Goal: Task Accomplishment & Management: Manage account settings

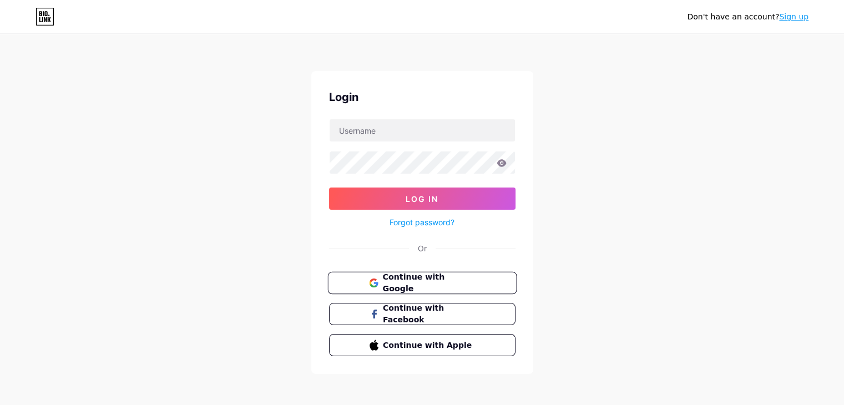
click at [447, 287] on span "Continue with Google" at bounding box center [428, 283] width 93 height 24
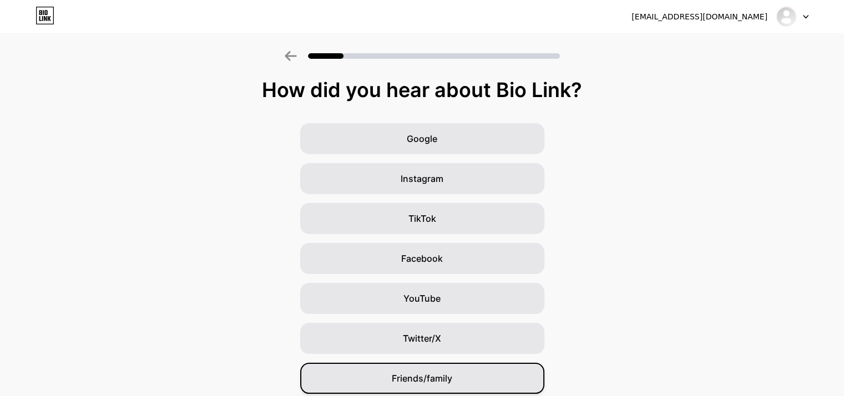
click at [448, 378] on span "Friends/family" at bounding box center [422, 378] width 60 height 13
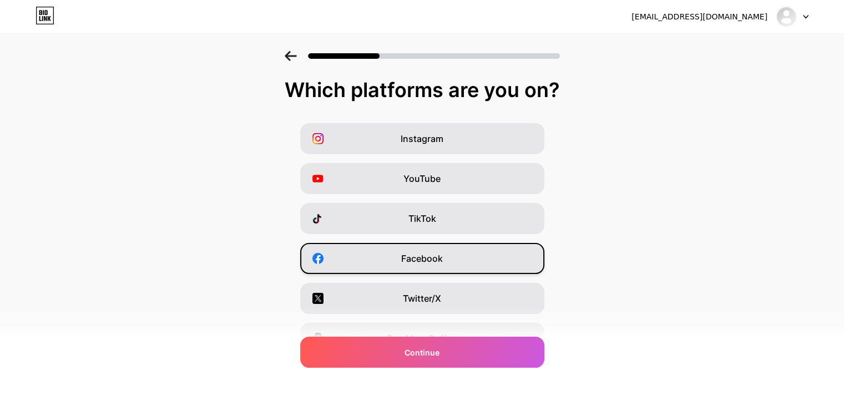
click at [424, 256] on span "Facebook" at bounding box center [422, 258] width 42 height 13
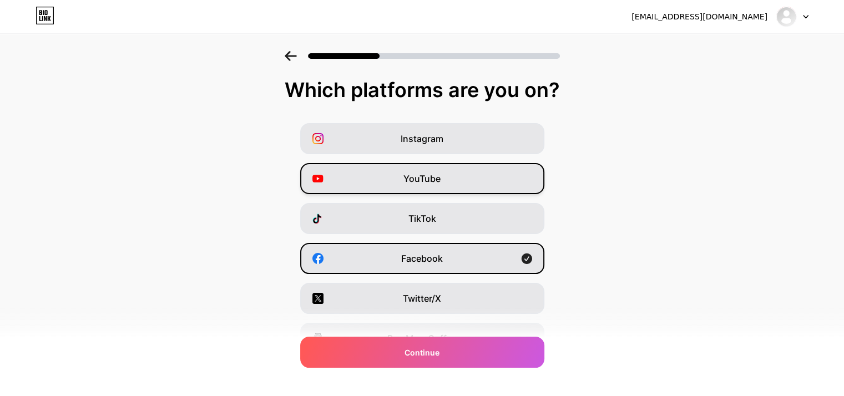
click at [427, 178] on span "YouTube" at bounding box center [421, 178] width 37 height 13
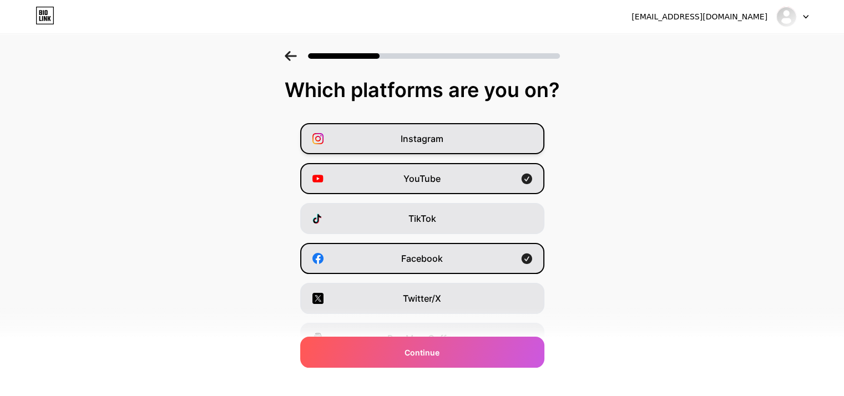
click at [435, 127] on div "Instagram" at bounding box center [422, 138] width 244 height 31
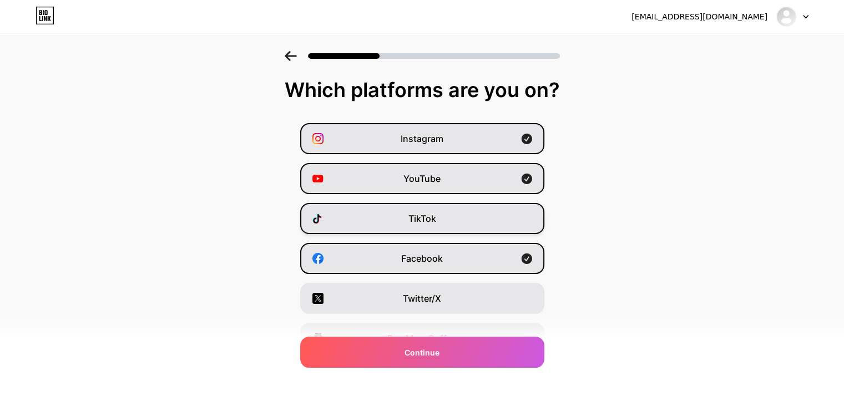
click at [429, 212] on span "TikTok" at bounding box center [422, 218] width 28 height 13
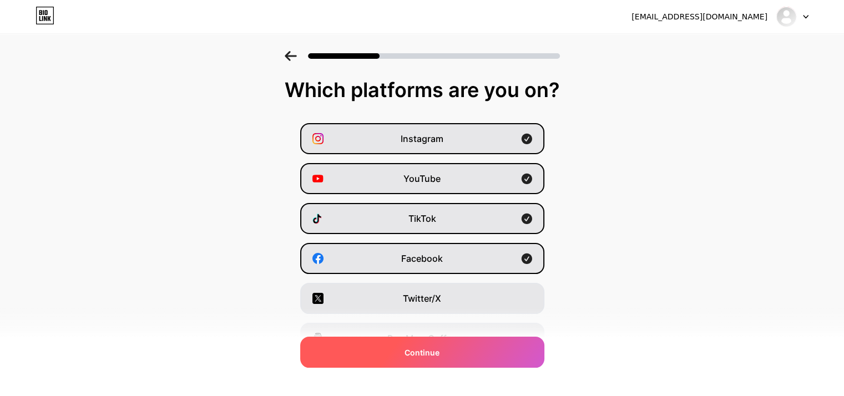
click at [439, 350] on span "Continue" at bounding box center [421, 353] width 35 height 12
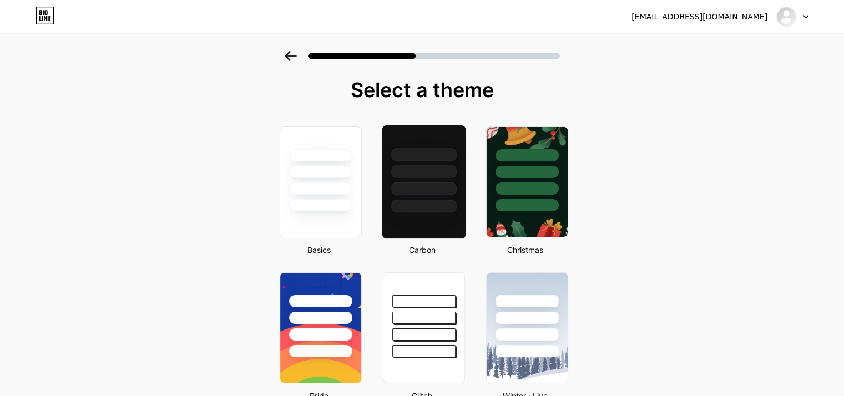
click at [439, 175] on div at bounding box center [423, 171] width 65 height 13
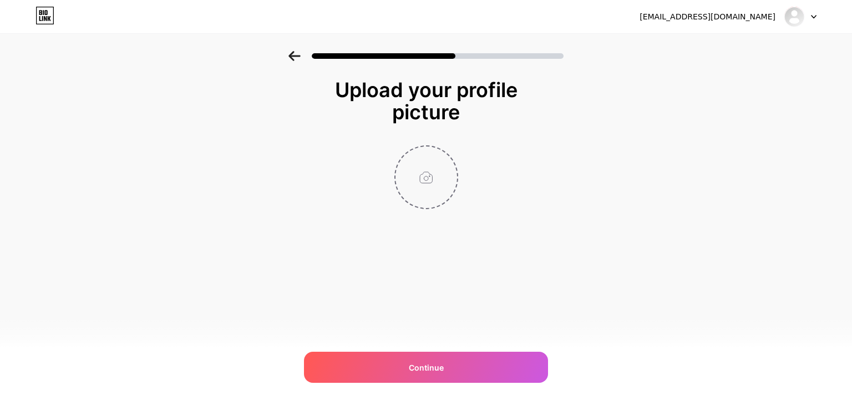
click at [421, 173] on input "file" at bounding box center [427, 177] width 62 height 62
type input "C:\fakepath\ac482727-4623-4c75-9d30-80d6f8464e06.jpeg"
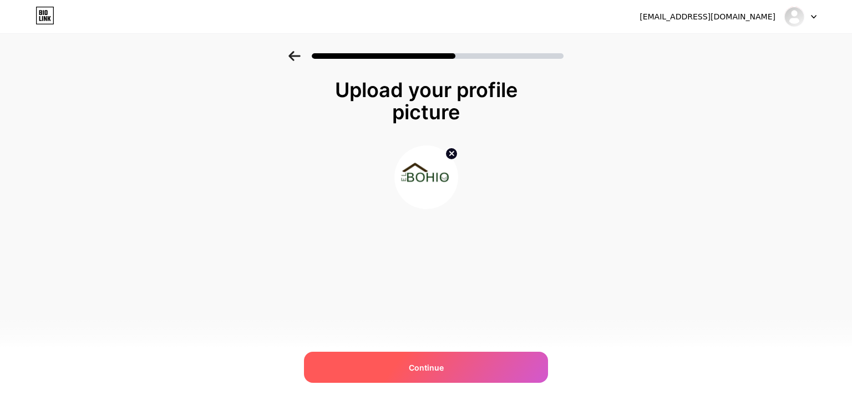
click at [422, 373] on div "Continue" at bounding box center [426, 367] width 244 height 31
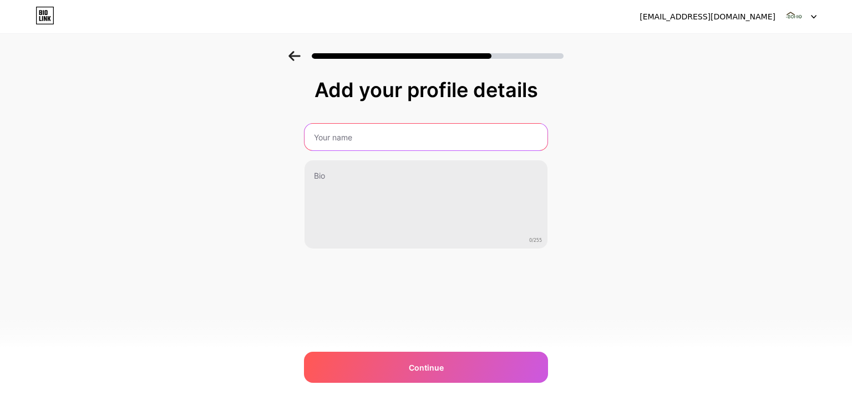
click at [395, 145] on input "text" at bounding box center [426, 137] width 243 height 27
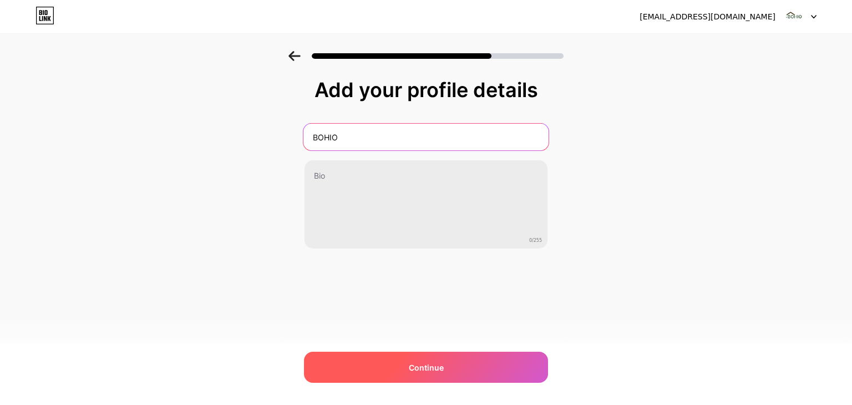
type input "BOHIO"
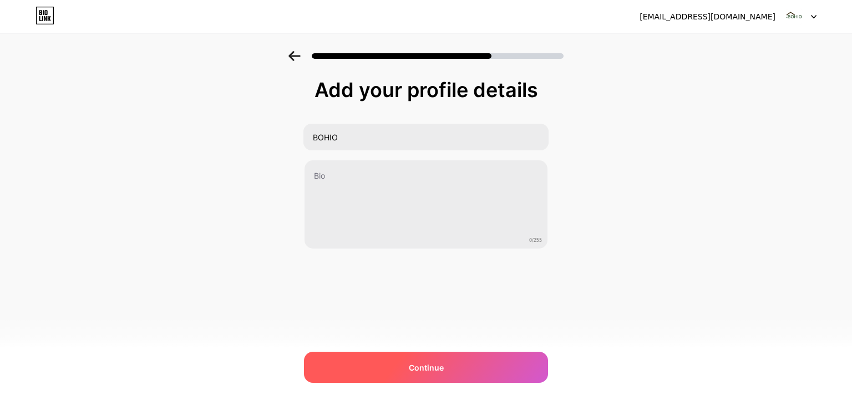
click at [411, 366] on span "Continue" at bounding box center [426, 368] width 35 height 12
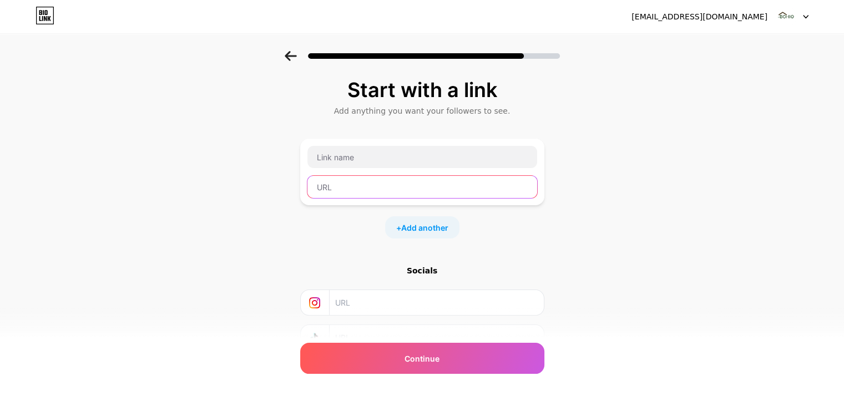
click at [401, 180] on input "text" at bounding box center [422, 187] width 230 height 22
paste input "https://wa.me/18094772263?text=Hola,%20¿en%20qué%20podemos%20ayudarte?"
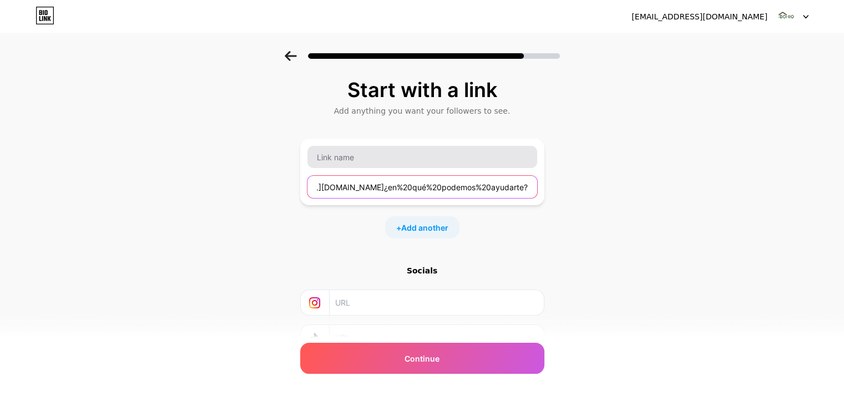
type input "https://wa.me/18094772263?text=Hola,%20¿en%20qué%20podemos%20ayudarte?"
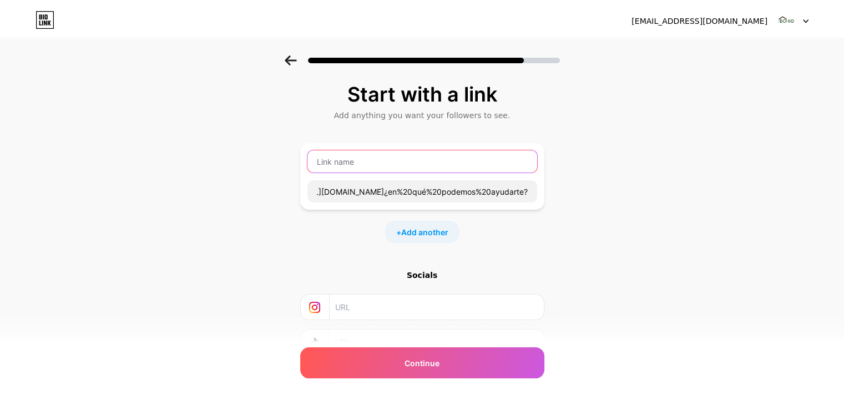
scroll to position [0, 0]
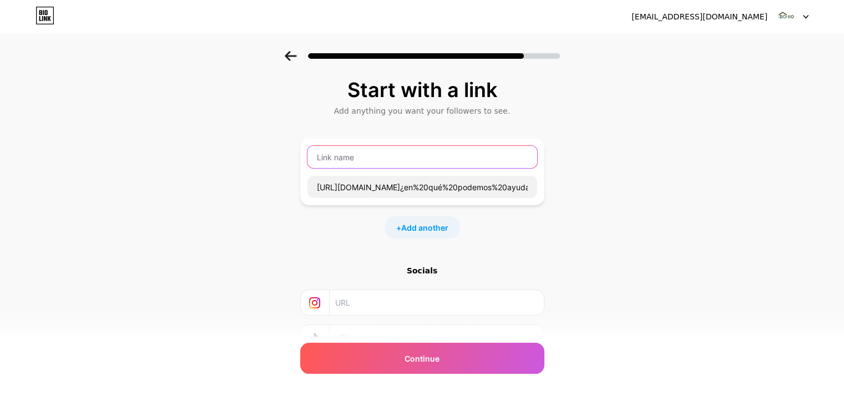
click at [391, 164] on input "text" at bounding box center [422, 157] width 230 height 22
paste input "🔗 Reserva aquí"
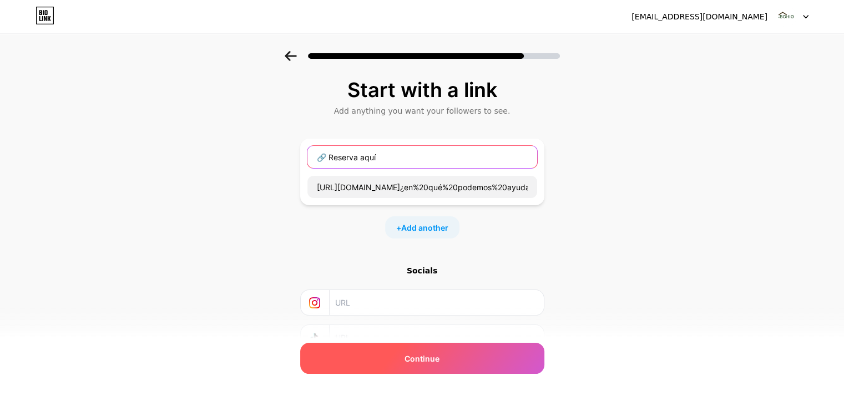
type input "🔗 Reserva aquí"
click at [448, 356] on div "Continue" at bounding box center [422, 358] width 244 height 31
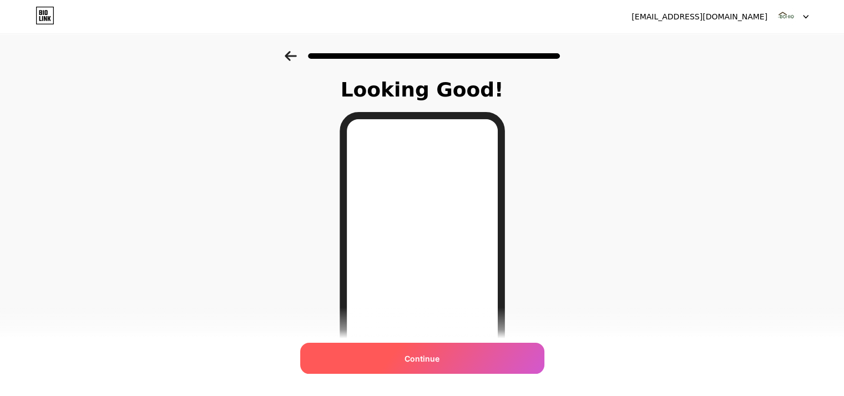
click at [460, 357] on div "Continue" at bounding box center [422, 358] width 244 height 31
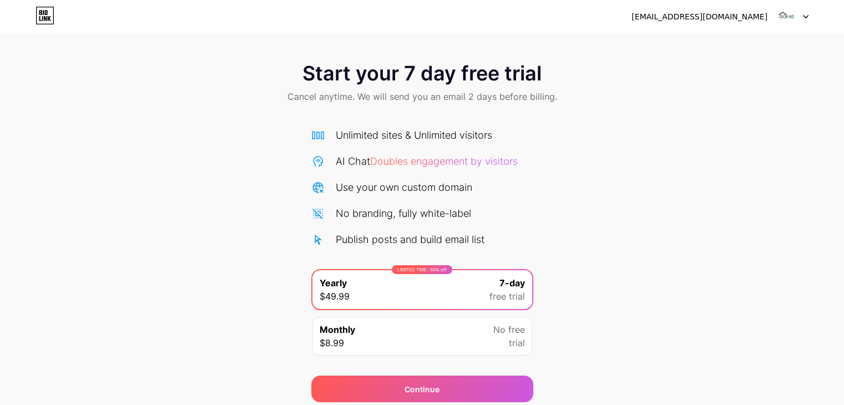
scroll to position [41, 0]
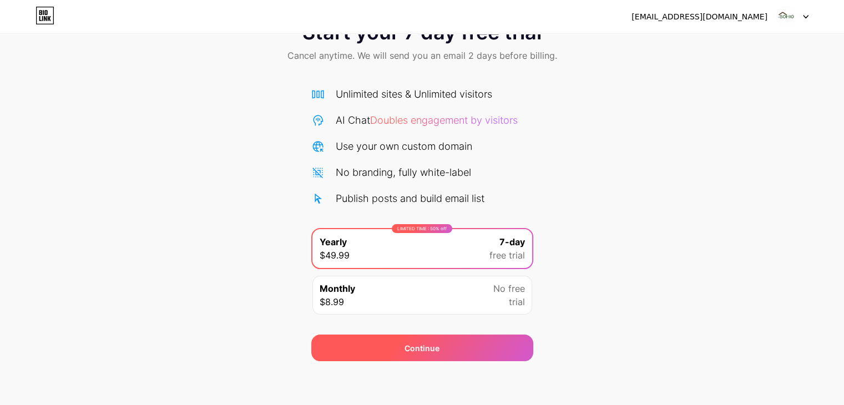
click at [446, 345] on div "Continue" at bounding box center [422, 348] width 222 height 27
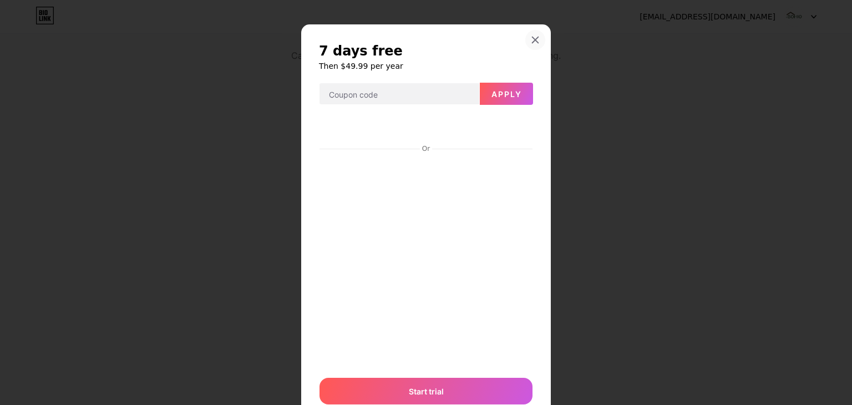
click at [528, 35] on div at bounding box center [535, 40] width 20 height 20
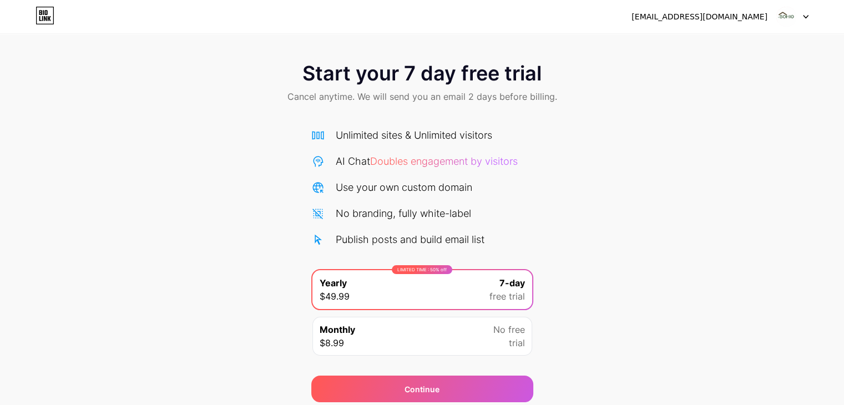
scroll to position [41, 0]
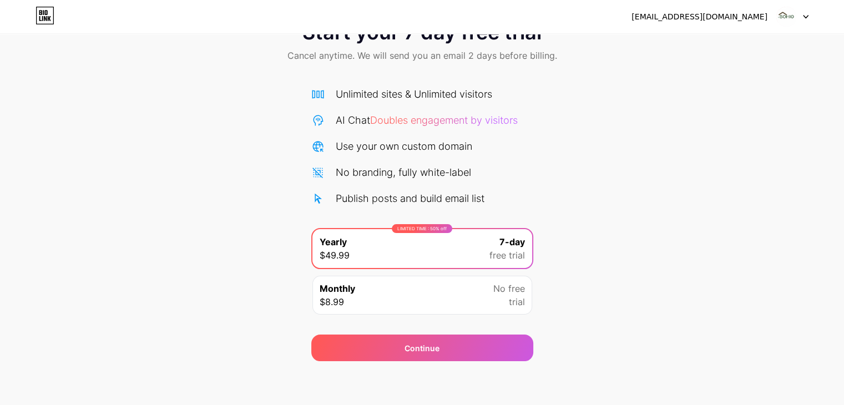
click at [737, 17] on div "aliandrarodriguez0@gmail.com" at bounding box center [699, 17] width 136 height 12
click at [793, 18] on img at bounding box center [786, 16] width 21 height 21
click at [797, 16] on div at bounding box center [792, 17] width 32 height 20
click at [805, 16] on icon at bounding box center [806, 17] width 6 height 4
click at [741, 87] on div "Start your 7 day free trial Cancel anytime. We will send you an email 2 days be…" at bounding box center [422, 185] width 844 height 351
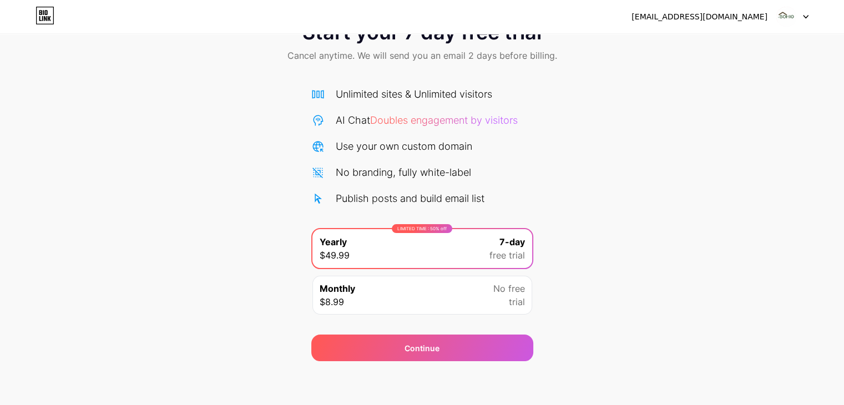
click at [719, 26] on div "aliandrarodriguez0@gmail.com" at bounding box center [719, 17] width 177 height 20
click at [710, 18] on div "aliandrarodriguez0@gmail.com" at bounding box center [699, 17] width 136 height 12
click at [46, 17] on icon at bounding box center [45, 18] width 3 height 5
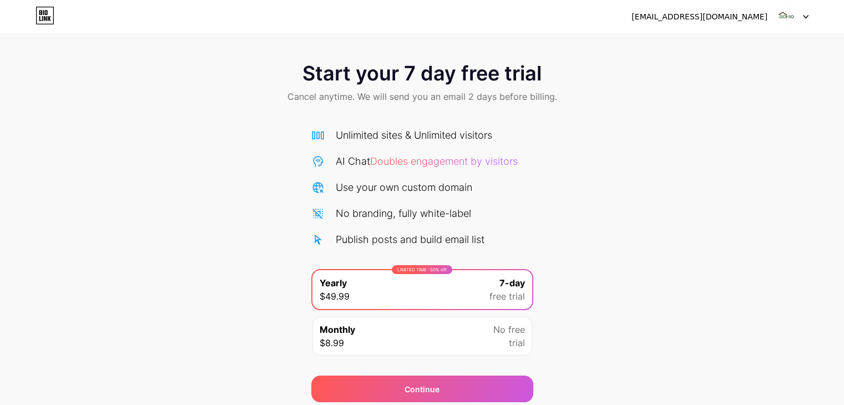
scroll to position [41, 0]
